Goal: Information Seeking & Learning: Find specific page/section

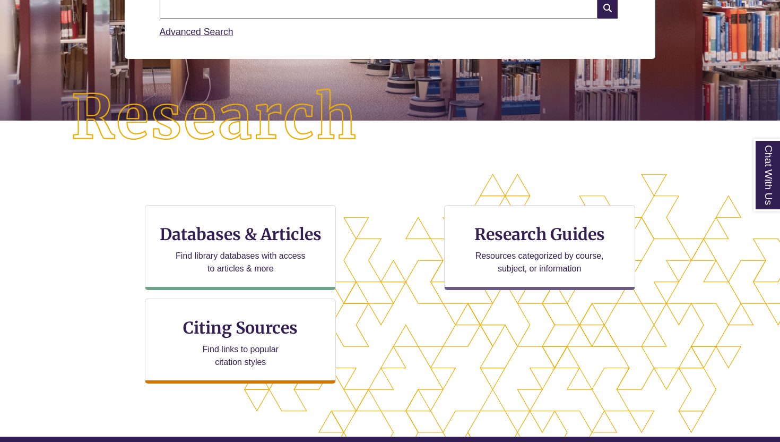
scroll to position [214, 0]
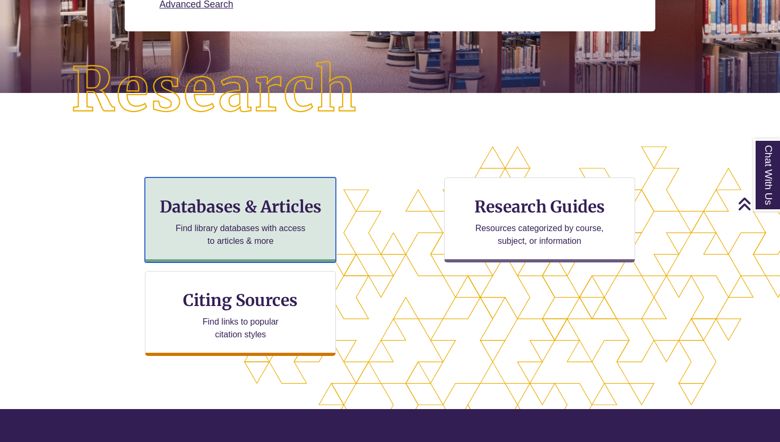
click at [265, 230] on p "Find library databases with access to articles & more" at bounding box center [240, 234] width 139 height 25
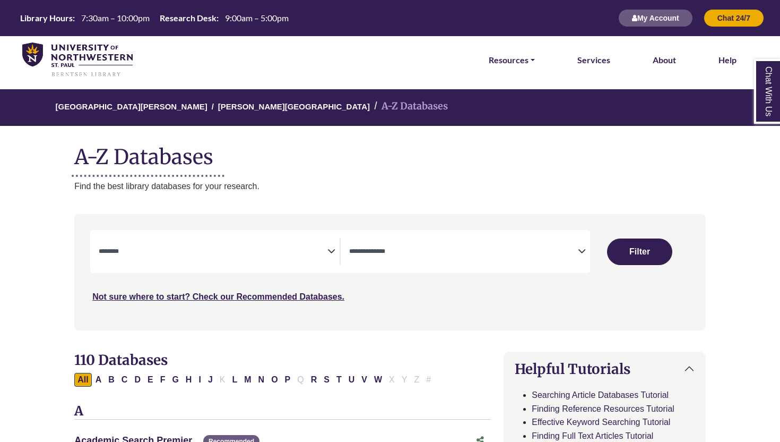
select select "Database Subject Filter"
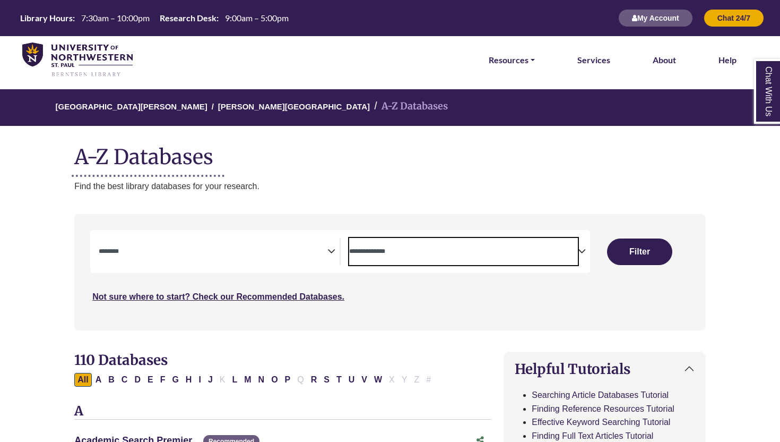
click at [434, 248] on textarea "Search" at bounding box center [463, 252] width 229 height 8
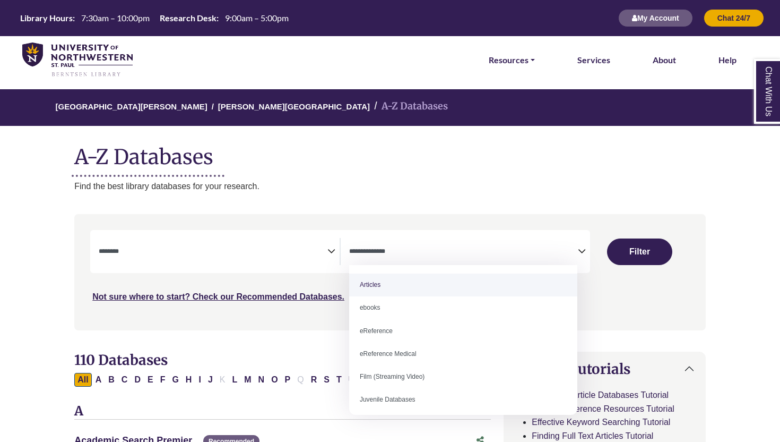
select select "*****"
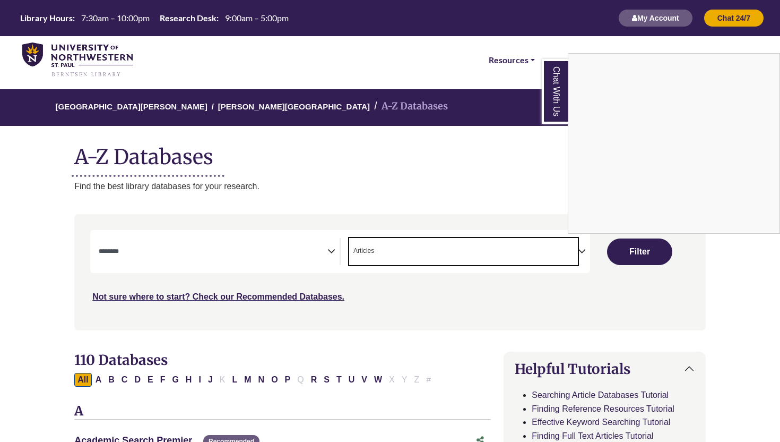
click at [630, 252] on div "Chat With Us" at bounding box center [390, 221] width 780 height 442
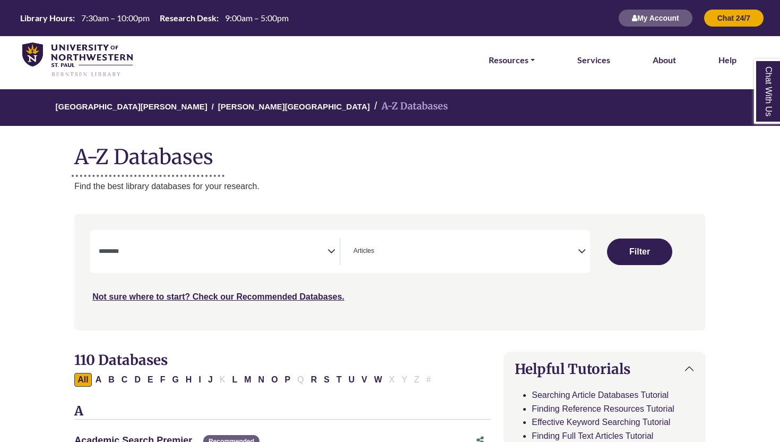
click at [296, 252] on textarea "Search" at bounding box center [213, 252] width 229 height 8
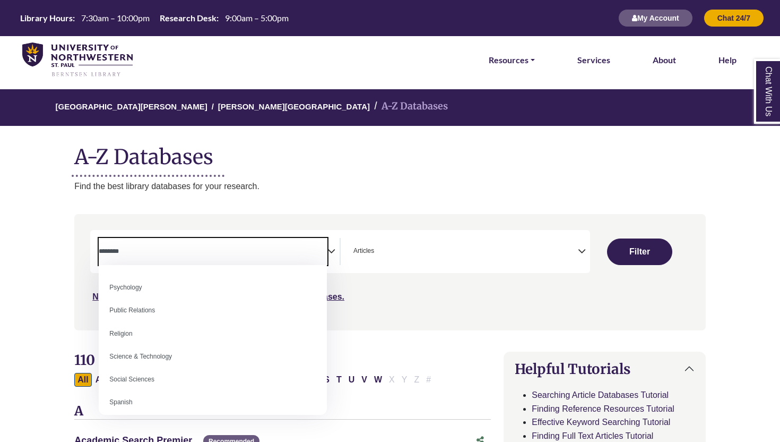
scroll to position [945, 0]
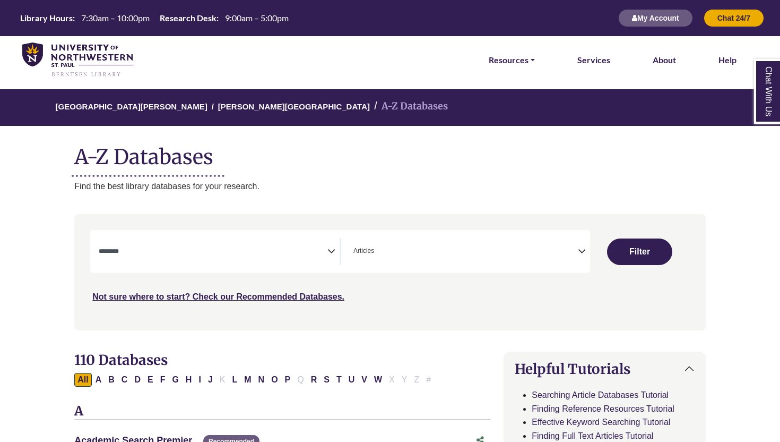
click at [320, 227] on div "Search filters" at bounding box center [390, 271] width 619 height 107
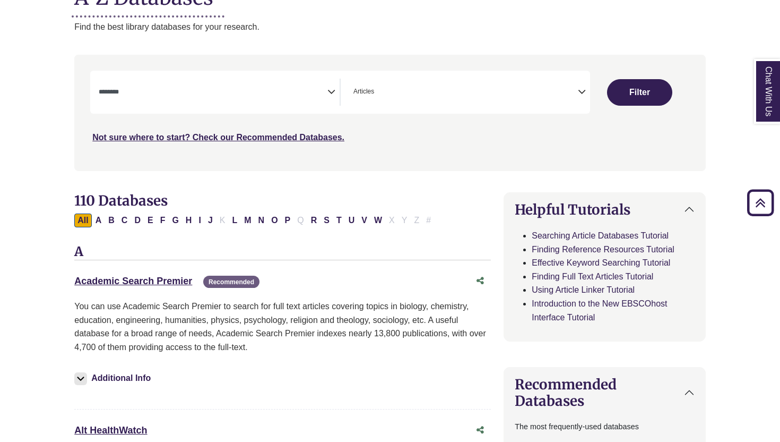
scroll to position [8370, 0]
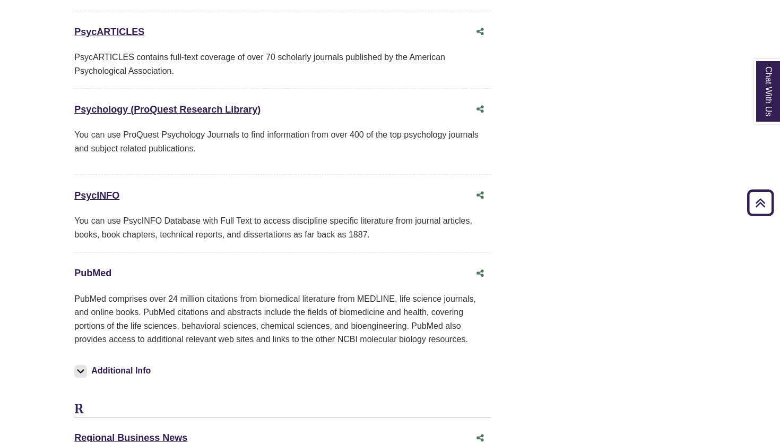
click at [92, 268] on link "PubMed This link opens in a new window" at bounding box center [92, 273] width 37 height 11
click at [96, 268] on link "PubMed This link opens in a new window" at bounding box center [92, 273] width 37 height 11
